Goal: Task Accomplishment & Management: Manage account settings

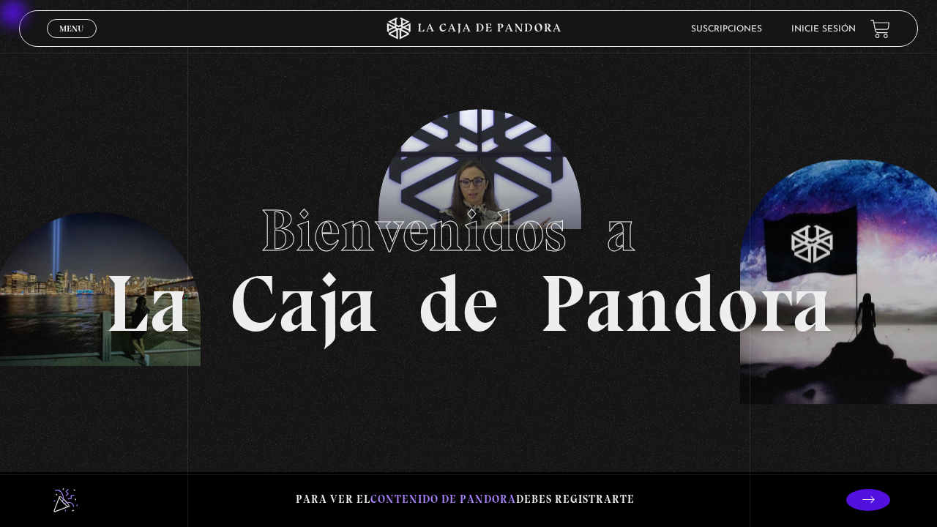
click at [837, 29] on link "Inicie sesión" at bounding box center [823, 29] width 64 height 9
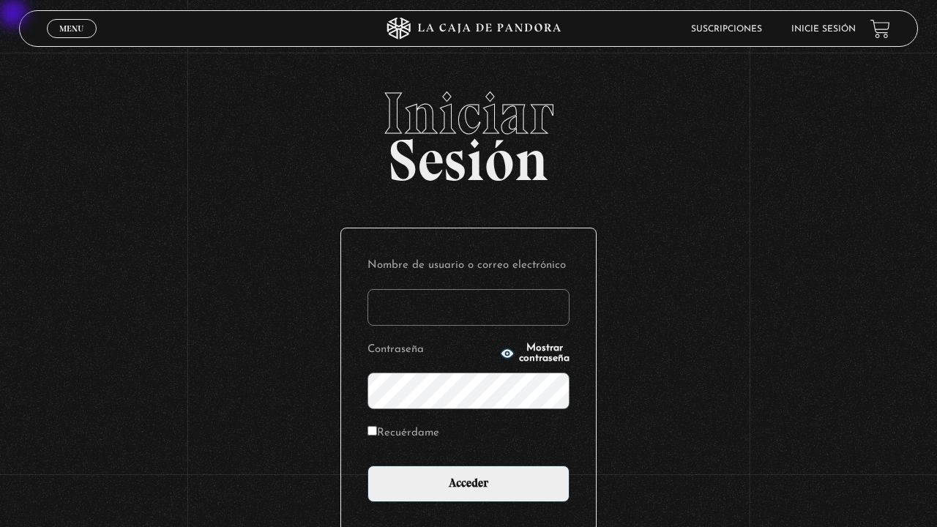
click at [462, 307] on input "Nombre de usuario o correo electrónico" at bounding box center [468, 307] width 202 height 37
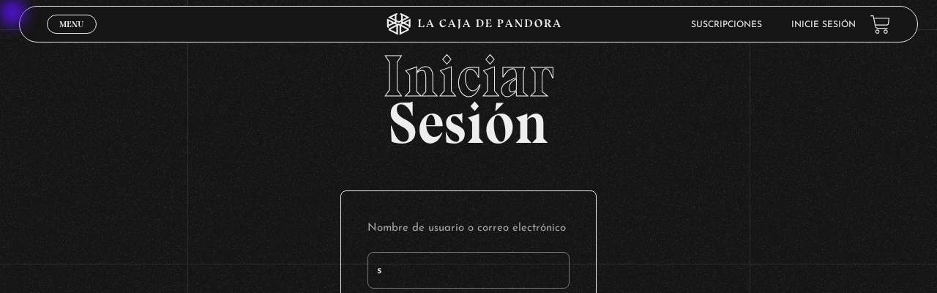
type input "si"
